Goal: Task Accomplishment & Management: Use online tool/utility

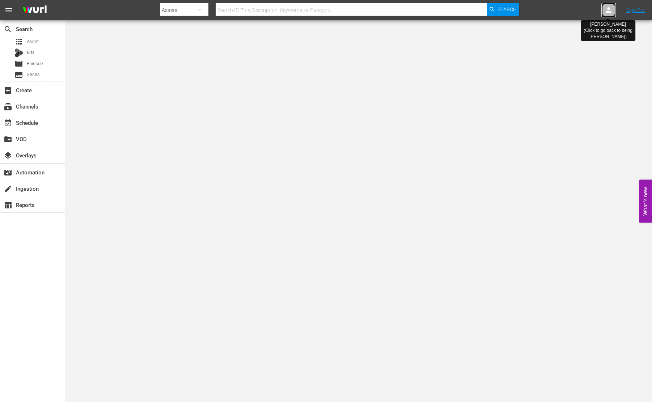
click at [607, 10] on icon at bounding box center [608, 10] width 9 height 9
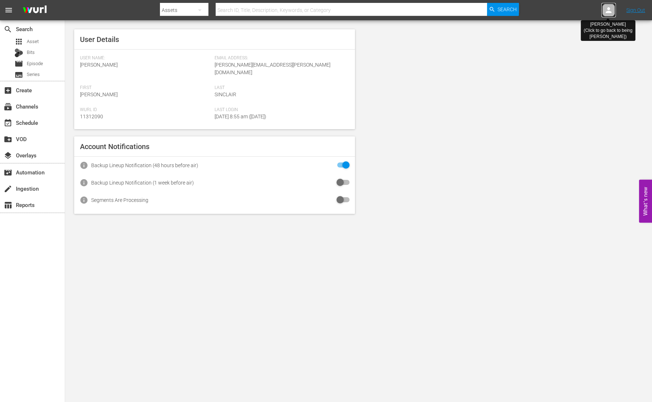
click at [609, 13] on icon at bounding box center [608, 10] width 9 height 9
click at [607, 14] on icon at bounding box center [608, 10] width 9 height 9
drag, startPoint x: 548, startPoint y: 55, endPoint x: 569, endPoint y: 39, distance: 26.3
click at [548, 55] on div "User Details User Name: Sara Sinclair Email Address: sara.sinclair@dangertv.com…" at bounding box center [358, 121] width 587 height 203
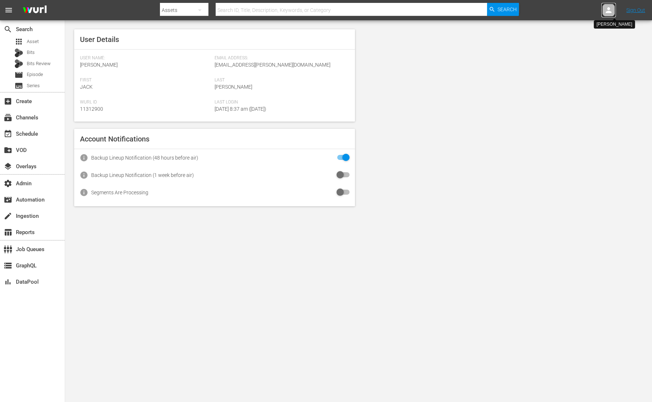
click at [606, 13] on icon at bounding box center [608, 10] width 9 height 9
click at [588, 12] on input "text" at bounding box center [589, 11] width 93 height 17
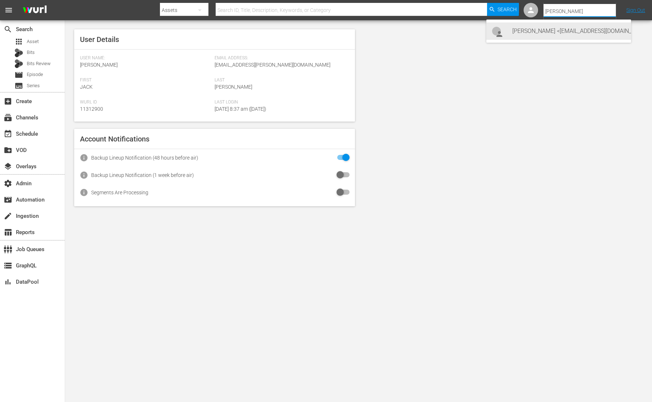
click at [572, 34] on div "Michael Scott <mscott@theoffice.com>" at bounding box center [568, 30] width 113 height 17
type input "Michael Scott (11312973)"
click at [219, 263] on body "menu Search By Assets Search ID, Title, Description, Keywords, or Category Sear…" at bounding box center [326, 201] width 652 height 402
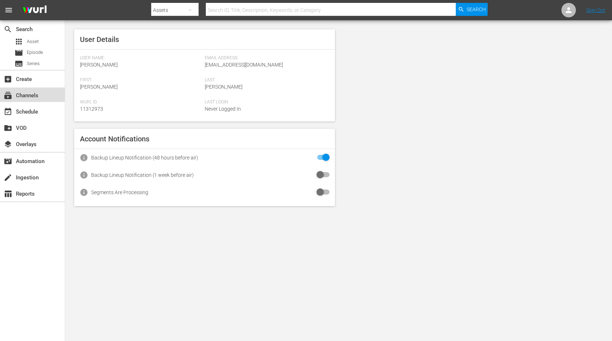
click at [38, 94] on div "subscriptions Channels" at bounding box center [20, 94] width 41 height 7
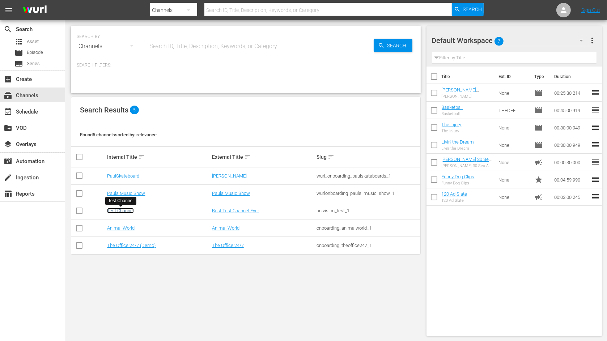
click at [126, 212] on link "Test Channel" at bounding box center [120, 210] width 27 height 5
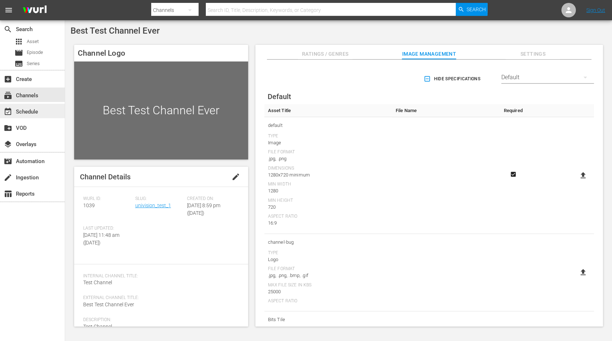
click at [35, 111] on div "event_available Schedule" at bounding box center [20, 110] width 41 height 7
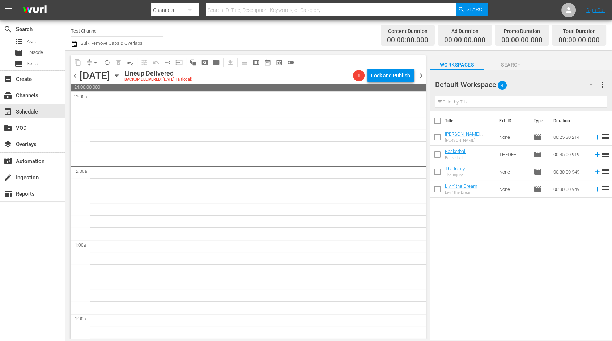
click at [89, 33] on input "Test Channel" at bounding box center [117, 30] width 93 height 17
click at [90, 31] on input "Test Channel" at bounding box center [117, 30] width 93 height 17
click at [31, 97] on div "subscriptions Channels" at bounding box center [20, 94] width 41 height 7
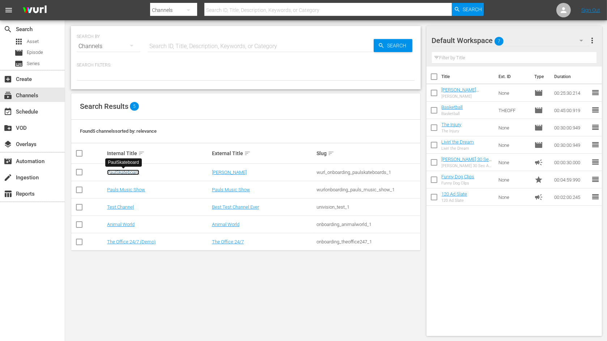
click at [127, 173] on link "PaulSkateboard" at bounding box center [123, 172] width 32 height 5
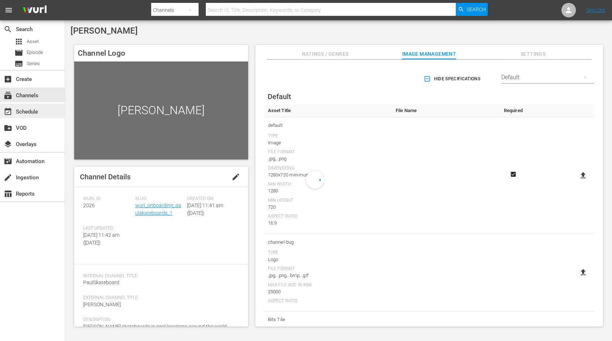
click at [38, 110] on div "event_available Schedule" at bounding box center [20, 110] width 41 height 7
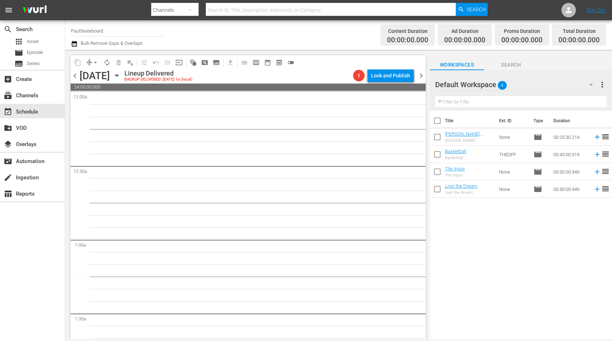
click at [121, 76] on icon "button" at bounding box center [117, 76] width 8 height 8
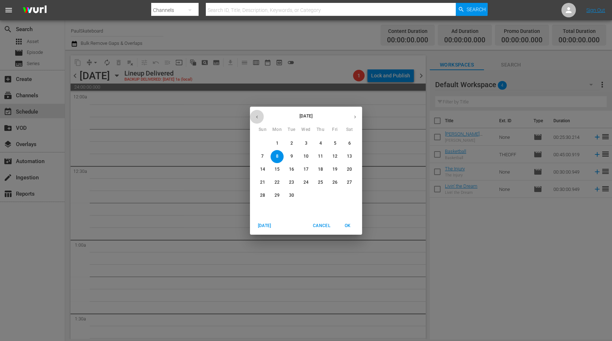
click at [254, 115] on icon "button" at bounding box center [256, 116] width 5 height 5
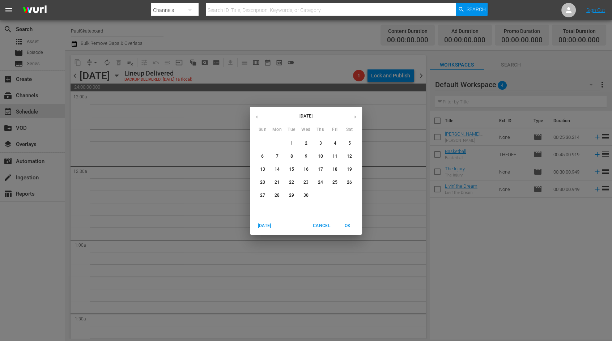
click at [254, 115] on icon "button" at bounding box center [256, 116] width 5 height 5
click at [336, 60] on div "[DATE] Sun Mon Tue Wed Thu Fri Sat 26 27 28 29 30 31 1 2 3 4 5 6 7 8 9 10 11 12…" at bounding box center [306, 170] width 612 height 341
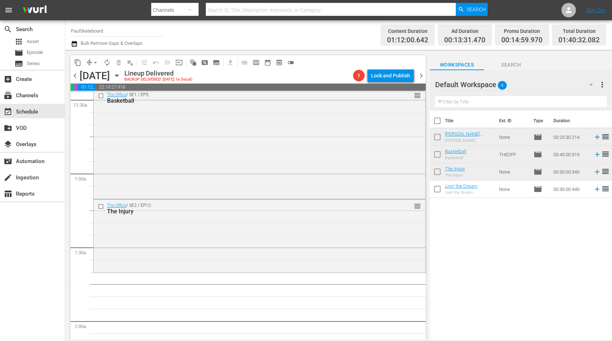
scroll to position [65, 0]
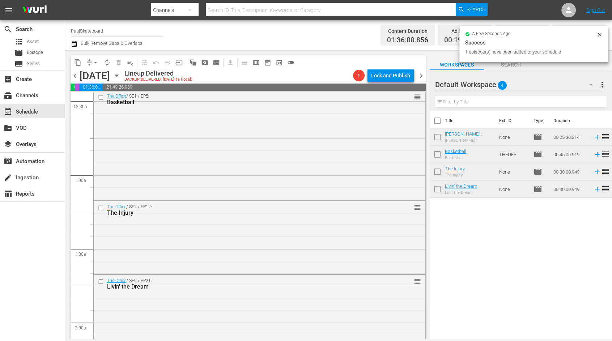
click at [601, 35] on icon at bounding box center [600, 35] width 6 height 6
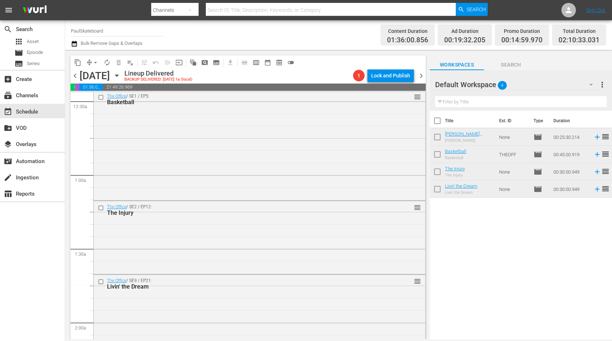
click at [121, 76] on icon "button" at bounding box center [117, 76] width 8 height 8
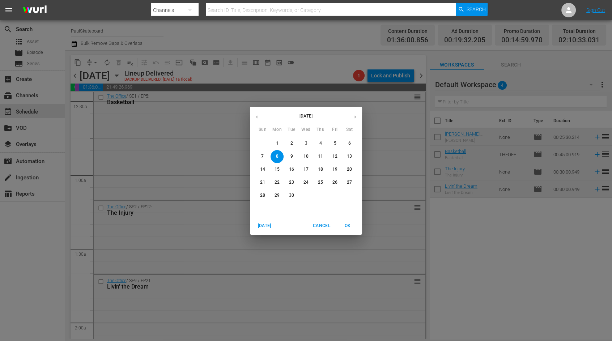
click at [274, 169] on span "15" at bounding box center [277, 169] width 13 height 6
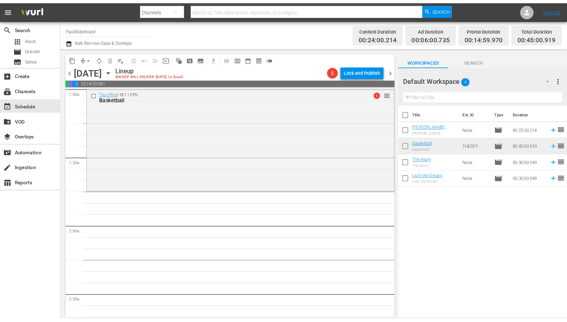
scroll to position [148, 0]
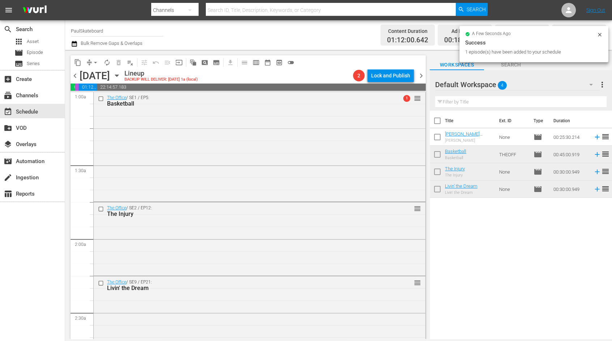
click at [453, 256] on div "Title Ext. ID Type Duration [PERSON_NAME] Christmas test [PERSON_NAME] Christma…" at bounding box center [521, 226] width 182 height 230
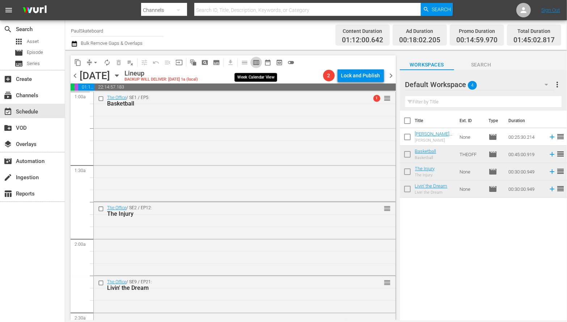
click at [253, 61] on span "calendar_view_week_outlined" at bounding box center [255, 62] width 7 height 7
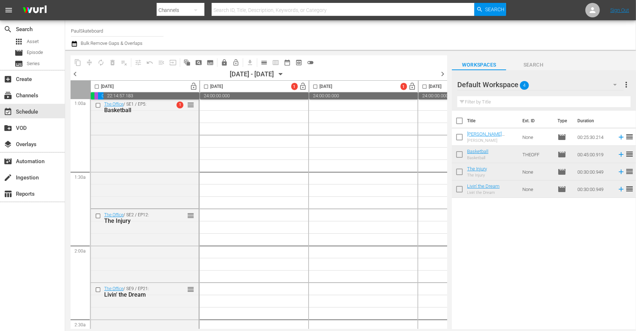
scroll to position [157, 0]
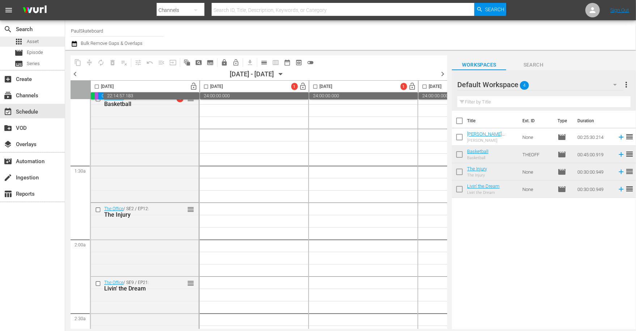
click at [36, 43] on span "Asset" at bounding box center [33, 41] width 12 height 7
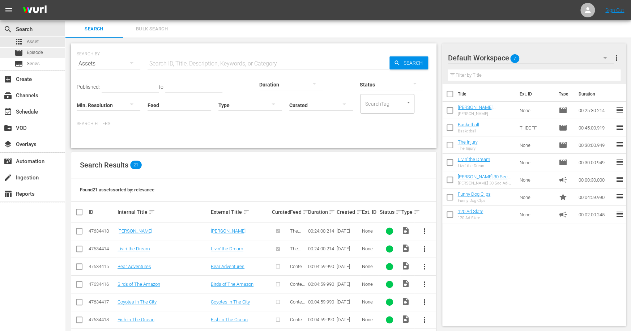
click at [36, 51] on span "Episode" at bounding box center [35, 52] width 16 height 7
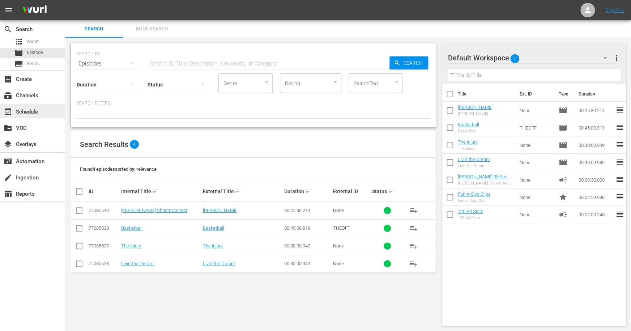
click at [39, 114] on div "event_available Schedule" at bounding box center [32, 111] width 65 height 14
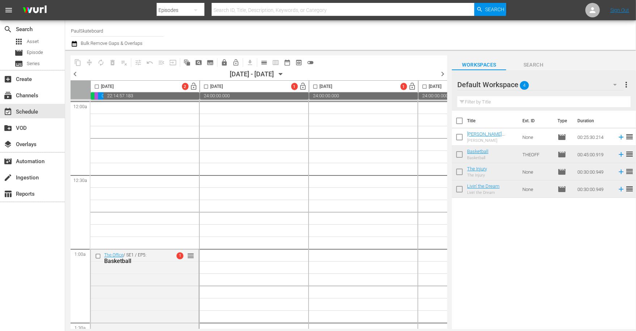
click at [285, 73] on icon "button" at bounding box center [281, 74] width 8 height 8
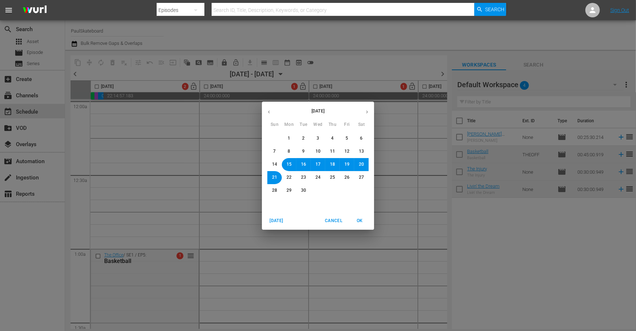
click at [292, 150] on button "8" at bounding box center [288, 151] width 13 height 13
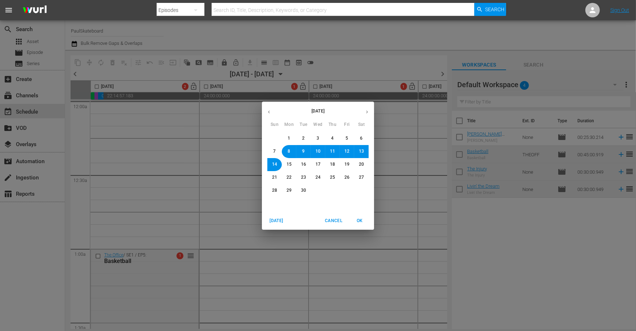
click at [359, 221] on span "OK" at bounding box center [359, 221] width 17 height 8
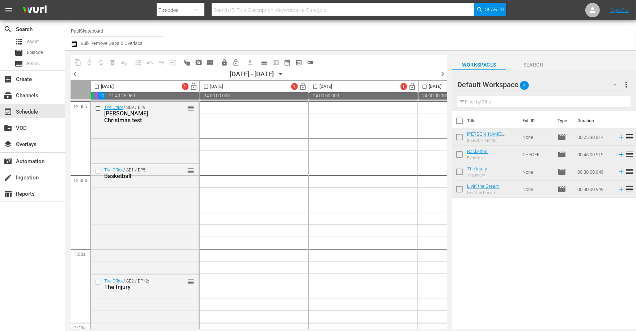
click at [285, 73] on icon "button" at bounding box center [281, 74] width 8 height 8
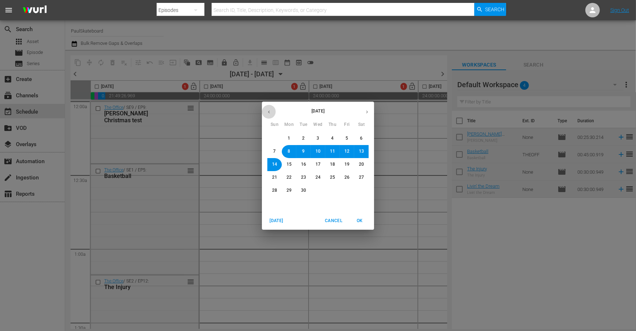
click at [267, 110] on icon "button" at bounding box center [268, 111] width 5 height 5
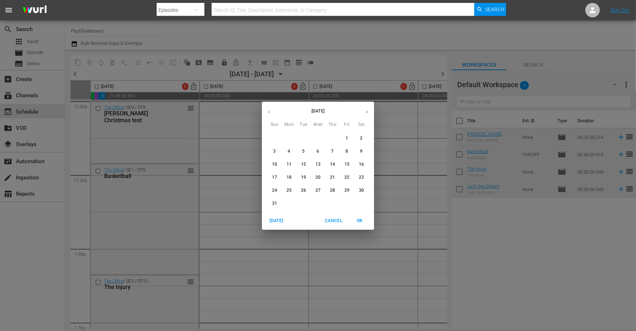
click at [267, 110] on icon "button" at bounding box center [268, 111] width 5 height 5
click at [270, 114] on icon "button" at bounding box center [268, 111] width 5 height 5
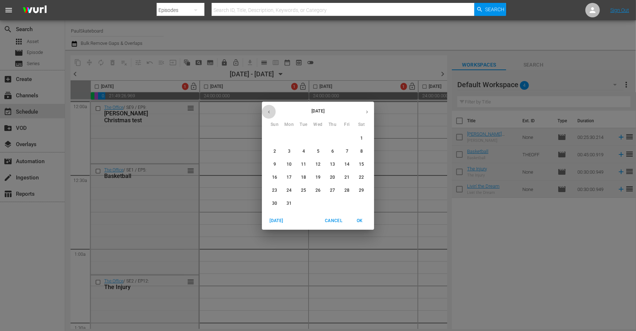
click at [270, 114] on icon "button" at bounding box center [268, 111] width 5 height 5
click at [102, 31] on div "[DATE] Sun Mon Tue Wed Thu Fri Sat 26 27 28 29 30 31 1 2 3 4 5 6 7 8 9 10 11 12…" at bounding box center [318, 165] width 636 height 331
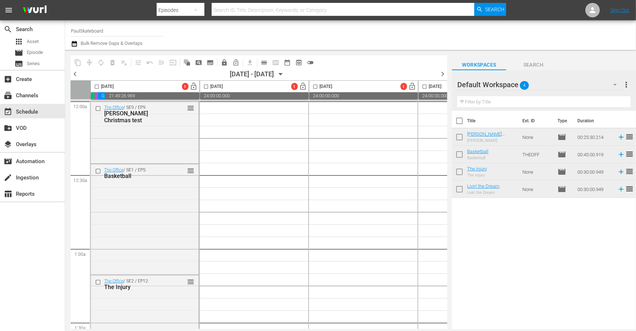
click at [94, 31] on input "PaulSkateboard" at bounding box center [117, 30] width 93 height 17
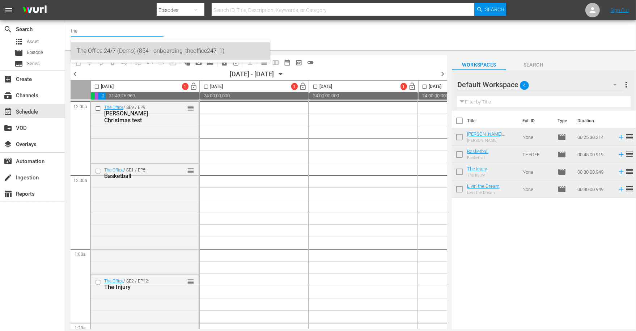
click at [111, 52] on div "The Office 24/7 (Demo) (854 - onboarding_theoffice247_1)" at bounding box center [170, 50] width 187 height 17
type input "The Office 24/7 (Demo) (854 - onboarding_theoffice247_1)"
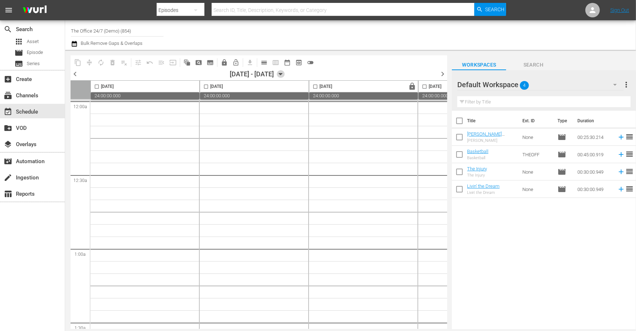
click at [285, 73] on icon "button" at bounding box center [281, 74] width 8 height 8
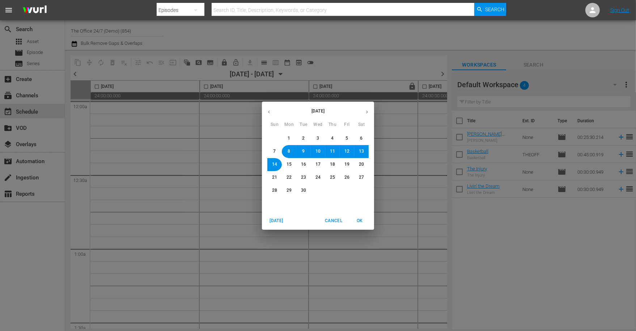
click at [270, 113] on icon "button" at bounding box center [268, 111] width 5 height 5
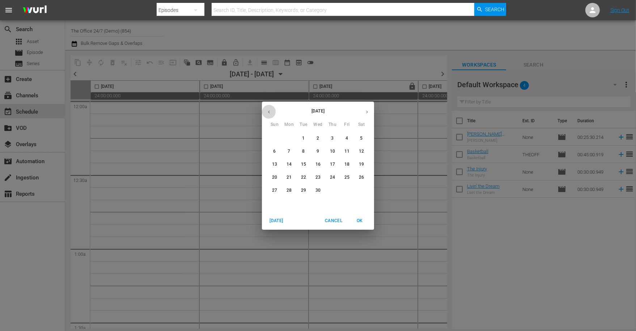
click at [270, 113] on icon "button" at bounding box center [268, 111] width 5 height 5
click at [367, 112] on icon "button" at bounding box center [367, 111] width 2 height 3
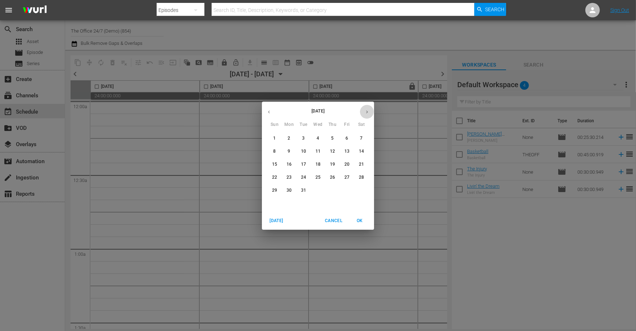
click at [367, 112] on icon "button" at bounding box center [367, 111] width 2 height 3
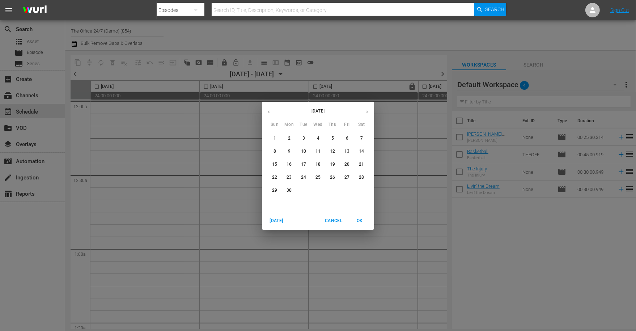
click at [367, 112] on icon "button" at bounding box center [367, 111] width 2 height 3
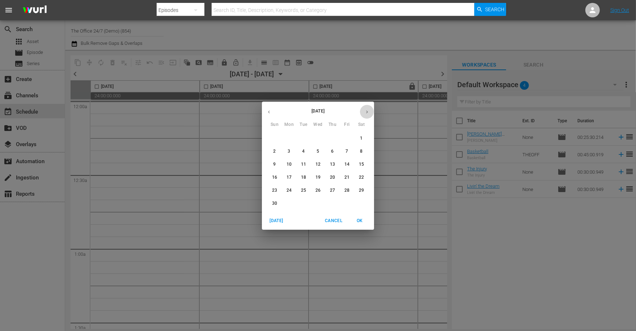
click at [367, 112] on icon "button" at bounding box center [367, 111] width 2 height 3
click at [365, 49] on div "[DATE] Sun Mon Tue Wed Thu Fri Sat 30 1 2 3 4 5 6 7 8 9 10 11 12 13 14 15 16 17…" at bounding box center [318, 165] width 636 height 331
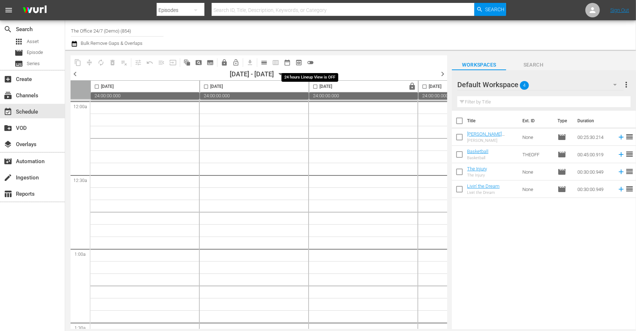
click at [308, 64] on span "toggle_off" at bounding box center [310, 62] width 7 height 7
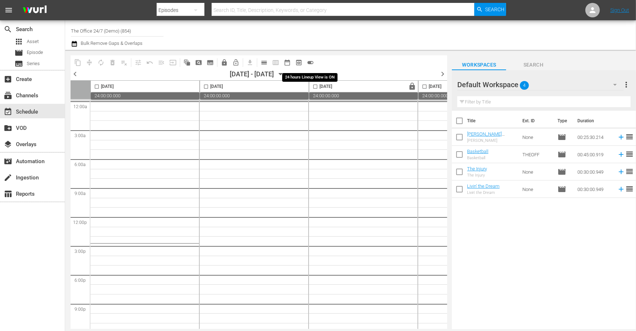
click at [308, 64] on span "toggle_on" at bounding box center [310, 62] width 7 height 7
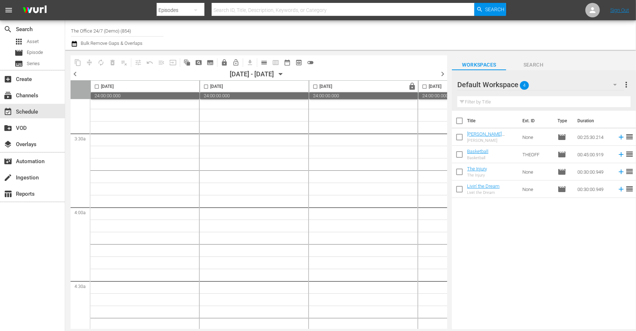
scroll to position [804, 0]
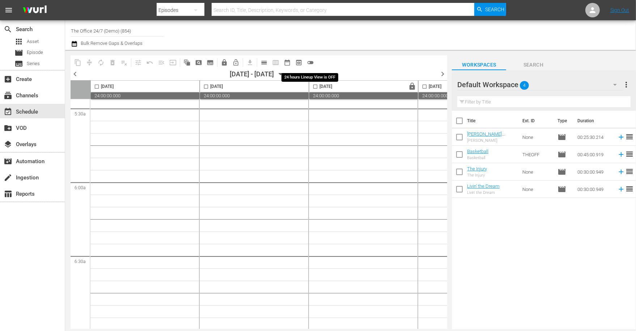
click at [314, 61] on button "toggle_off" at bounding box center [311, 63] width 12 height 12
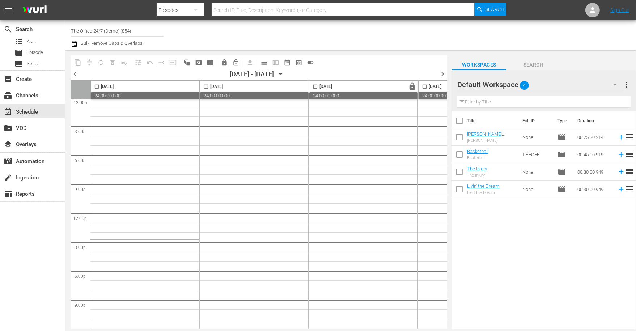
scroll to position [7, 0]
